Goal: Check status: Check status

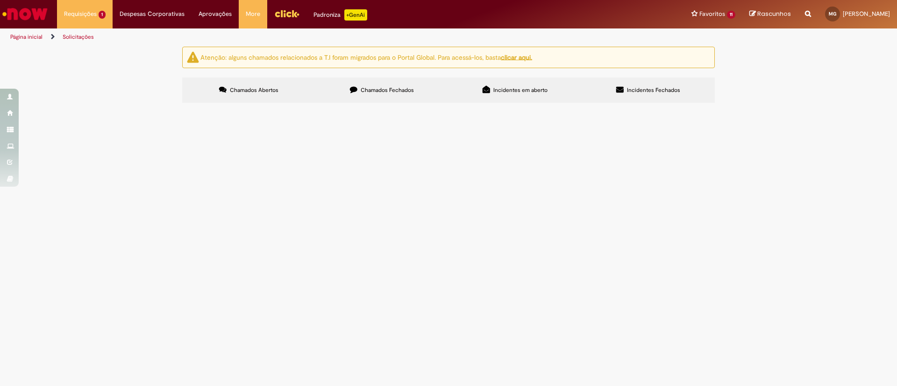
click at [0, 0] on td "Emissão/Devolução Encontro de [PERSON_NAME]" at bounding box center [0, 0] width 0 height 0
click at [0, 0] on span "Emissão/Devolução Encontro de [PERSON_NAME]" at bounding box center [0, 0] width 0 height 0
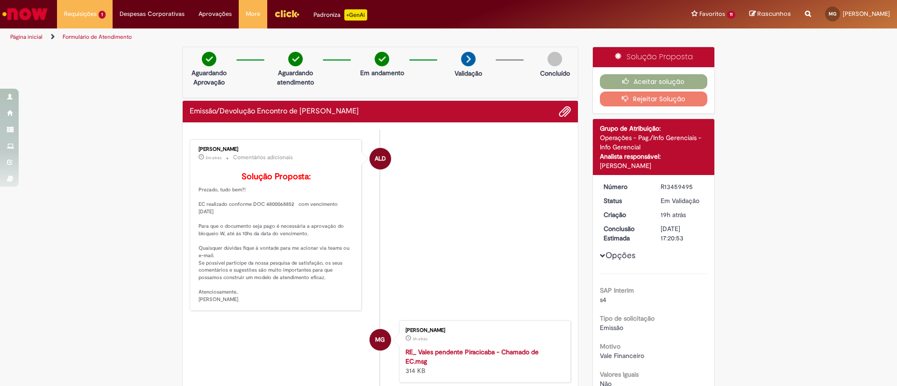
click at [667, 189] on div "R13459495" at bounding box center [681, 186] width 43 height 9
copy div "R13459495"
click at [667, 189] on div "R13459495" at bounding box center [681, 186] width 43 height 9
click at [280, 219] on p "Solução Proposta: Prezado, tudo bem?! EC realizado conforme DOC 4800068852 com …" at bounding box center [276, 237] width 156 height 131
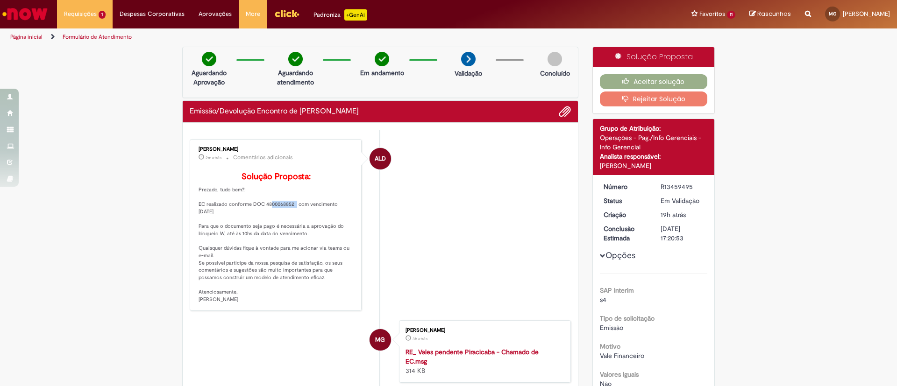
copy p "4800068852"
drag, startPoint x: 194, startPoint y: 218, endPoint x: 296, endPoint y: 225, distance: 102.1
click at [296, 225] on p "Solução Proposta: Prezado, tudo bem?! EC realizado conforme DOC 4800068852 com …" at bounding box center [276, 237] width 156 height 131
copy p "EC realizado conforme DOC 4800068852 com vencimento [DATE]"
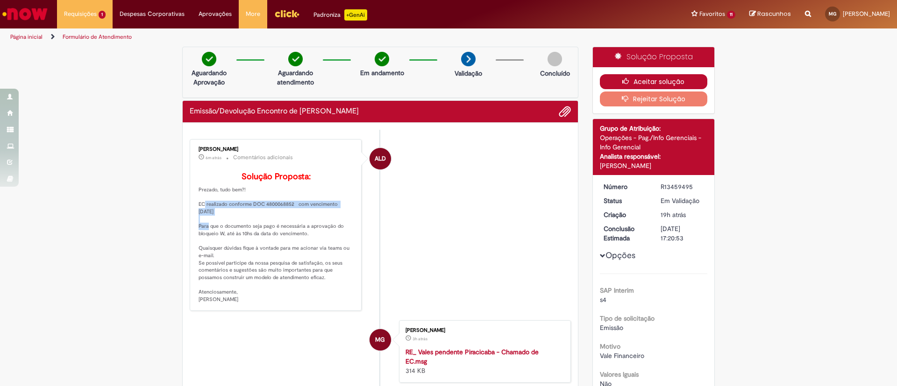
click at [642, 79] on button "Aceitar solução" at bounding box center [654, 81] width 108 height 15
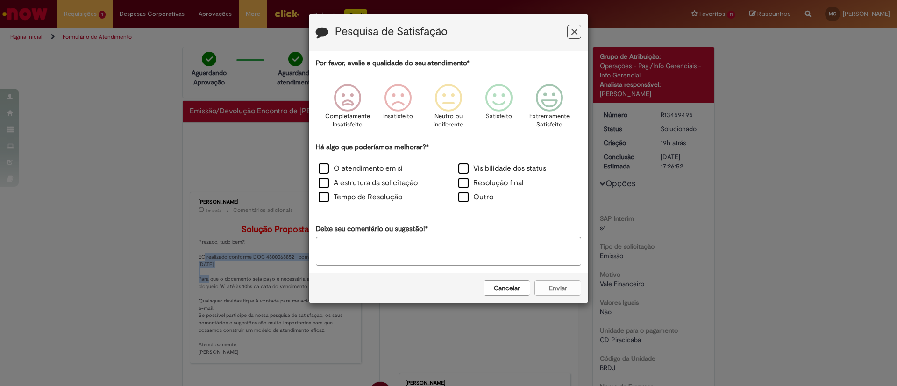
click at [572, 35] on icon "Feedback" at bounding box center [574, 32] width 6 height 10
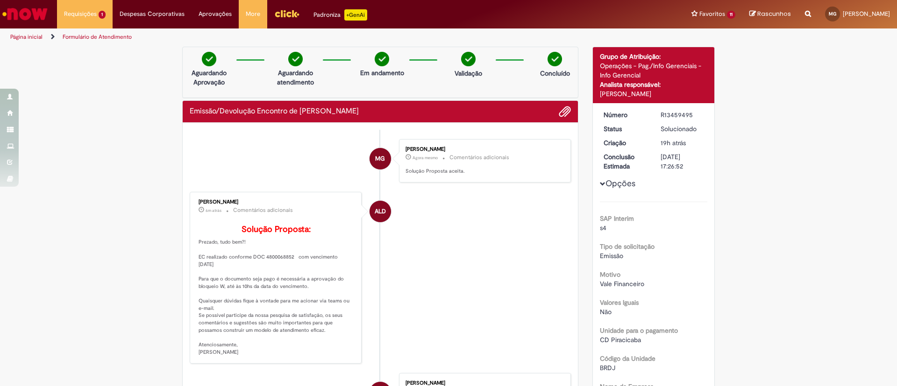
click at [465, 313] on li "ALD [PERSON_NAME] 6m atrás 6 minutos atrás Comentários adicionais Solução Propo…" at bounding box center [380, 278] width 381 height 172
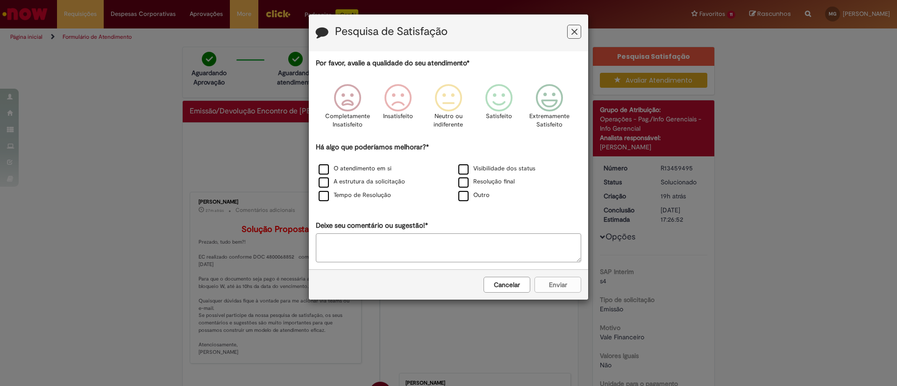
click at [569, 33] on button "Feedback" at bounding box center [574, 32] width 14 height 14
